Goal: Task Accomplishment & Management: Complete application form

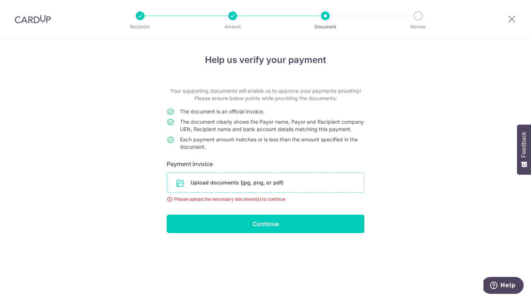
click at [182, 191] on input "file" at bounding box center [265, 182] width 197 height 19
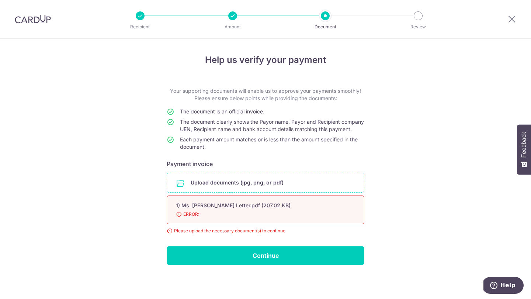
click at [193, 218] on span "ERROR:" at bounding box center [257, 214] width 162 height 7
click at [173, 235] on div "Please upload the necessary document(s) to continue" at bounding box center [266, 231] width 198 height 7
drag, startPoint x: 184, startPoint y: 111, endPoint x: 193, endPoint y: 119, distance: 12.6
click at [193, 119] on tbody "The document is an official invoice. The document clearly shows the Payor name,…" at bounding box center [266, 131] width 198 height 46
click at [204, 126] on td "The document clearly shows the Payor name, Payor and Recipient company UEN, Rec…" at bounding box center [272, 127] width 184 height 18
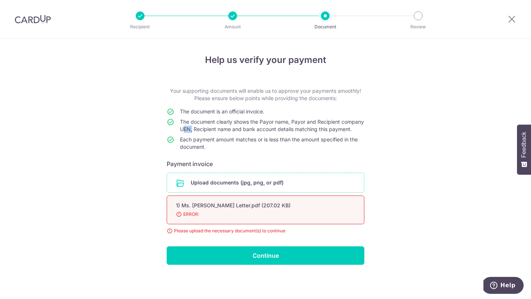
click at [204, 126] on td "The document clearly shows the Payor name, Payor and Recipient company UEN, Rec…" at bounding box center [272, 127] width 184 height 18
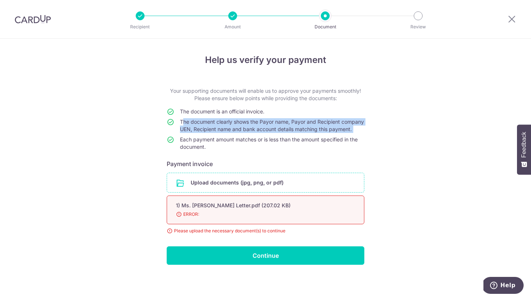
click at [204, 126] on td "The document clearly shows the Payor name, Payor and Recipient company UEN, Rec…" at bounding box center [272, 127] width 184 height 18
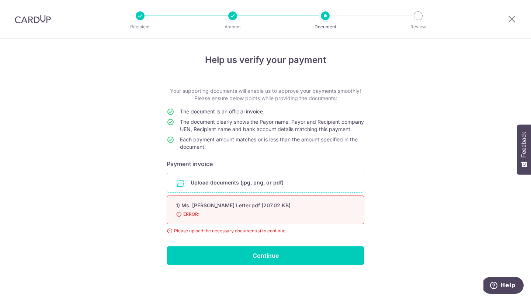
click at [174, 235] on div "Please upload the necessary document(s) to continue" at bounding box center [266, 231] width 198 height 7
click at [179, 225] on div "1) Ms. [PERSON_NAME] Letter.pdf (207.02 KB) 98% Done Download ERROR:" at bounding box center [266, 210] width 198 height 29
click at [198, 185] on input "file" at bounding box center [265, 182] width 197 height 19
click at [248, 235] on div "Please upload the necessary document(s) to continue" at bounding box center [266, 231] width 198 height 7
